Goal: Navigation & Orientation: Understand site structure

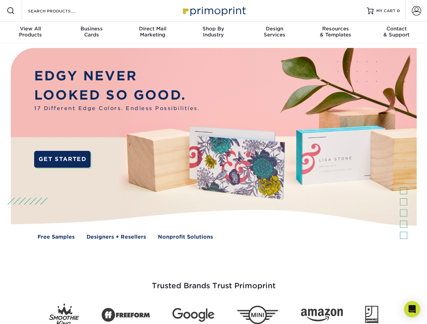
click at [213, 162] on img at bounding box center [213, 148] width 422 height 211
click at [11, 11] on span at bounding box center [11, 11] width 8 height 8
click at [416, 11] on span at bounding box center [416, 10] width 9 height 9
click at [30, 32] on div "View All Products" at bounding box center [30, 32] width 61 height 12
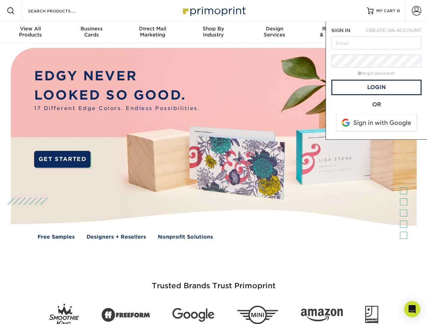
click at [91, 32] on div "Business Cards" at bounding box center [91, 32] width 61 height 12
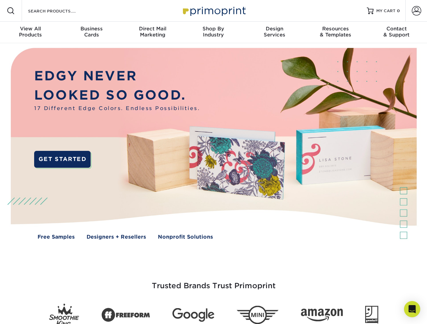
click at [152, 32] on div "Direct Mail Marketing" at bounding box center [152, 32] width 61 height 12
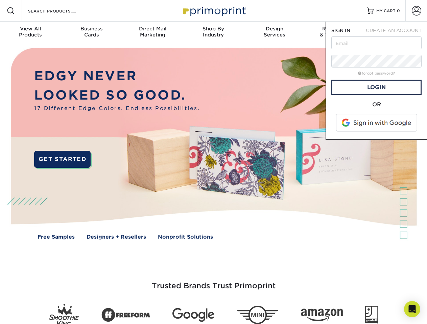
click at [213, 32] on div "Shop By Industry" at bounding box center [213, 32] width 61 height 12
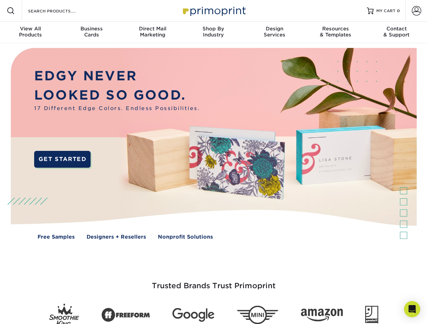
click at [274, 32] on div "Design Services" at bounding box center [274, 32] width 61 height 12
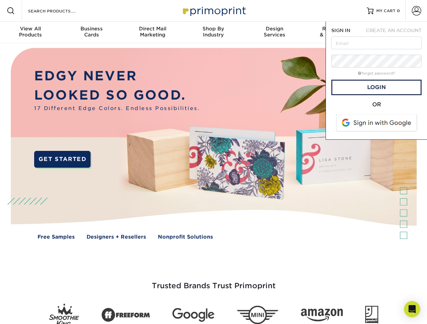
click at [335, 32] on span "SIGN IN" at bounding box center [340, 30] width 19 height 5
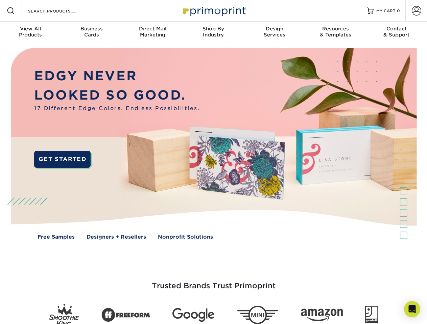
click at [396, 32] on div "Contact & Support" at bounding box center [396, 32] width 61 height 12
